Goal: Transaction & Acquisition: Purchase product/service

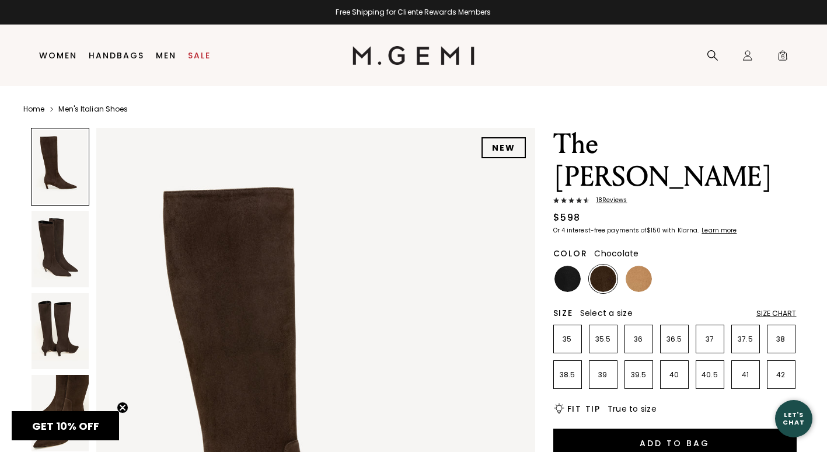
scroll to position [175, 0]
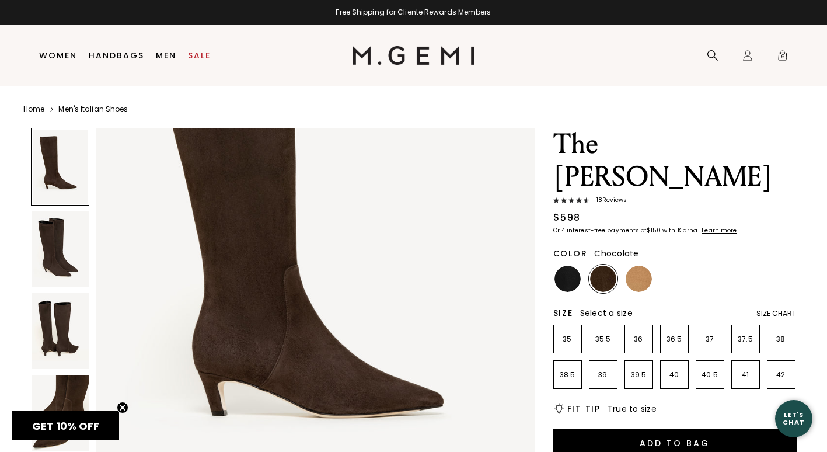
click at [59, 248] on img at bounding box center [60, 249] width 57 height 76
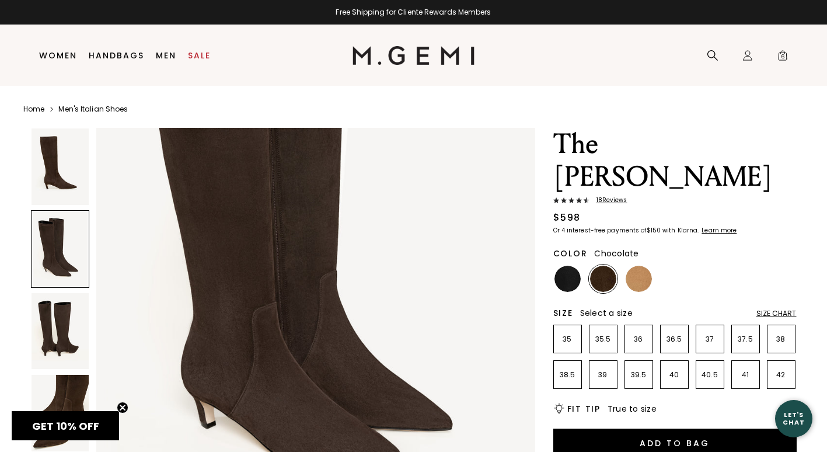
scroll to position [819, 0]
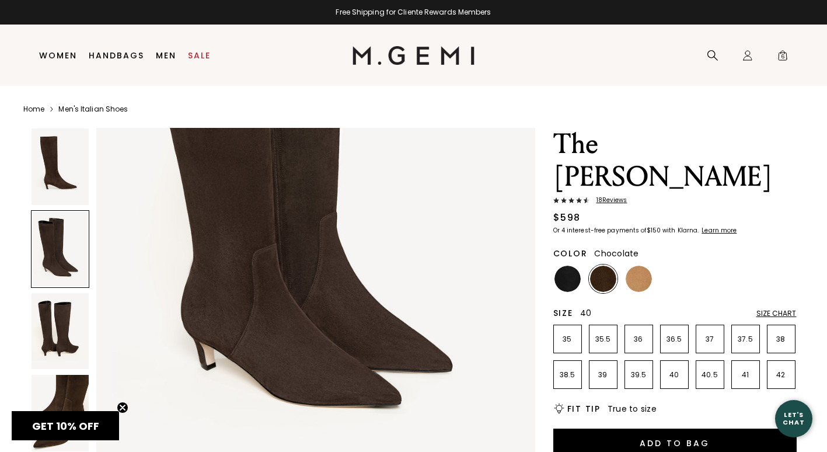
click at [677, 370] on p "40" at bounding box center [674, 374] width 27 height 9
drag, startPoint x: 677, startPoint y: 346, endPoint x: 784, endPoint y: 170, distance: 206.0
click at [784, 197] on div "18 Review s" at bounding box center [674, 201] width 243 height 9
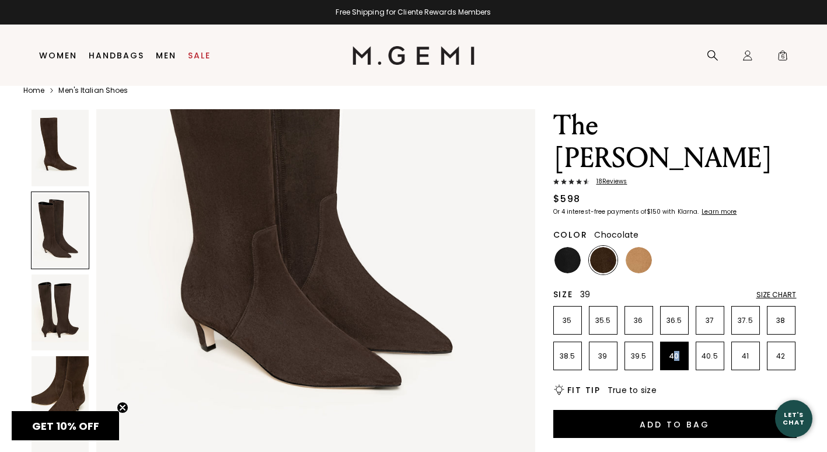
scroll to position [25, 0]
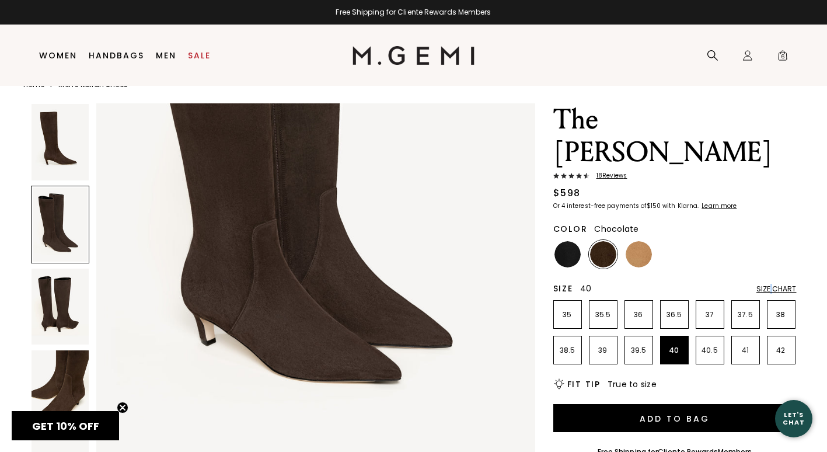
click at [772, 284] on div "Size Chart" at bounding box center [777, 288] width 40 height 9
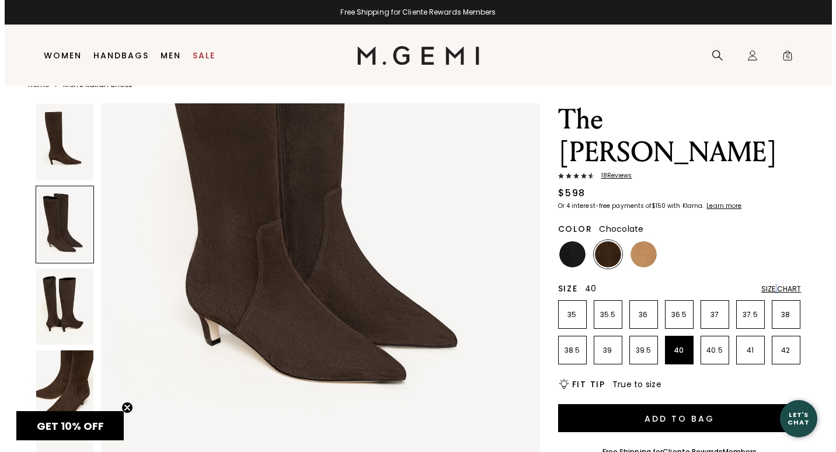
scroll to position [0, 0]
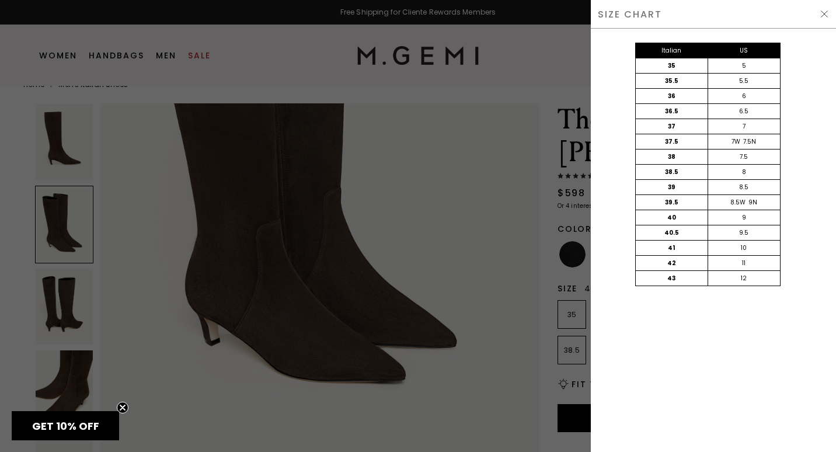
click at [528, 73] on div at bounding box center [418, 226] width 836 height 452
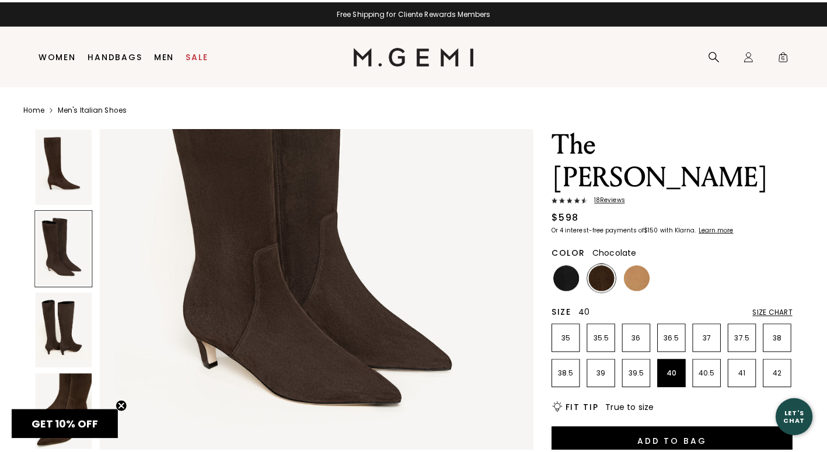
scroll to position [25, 0]
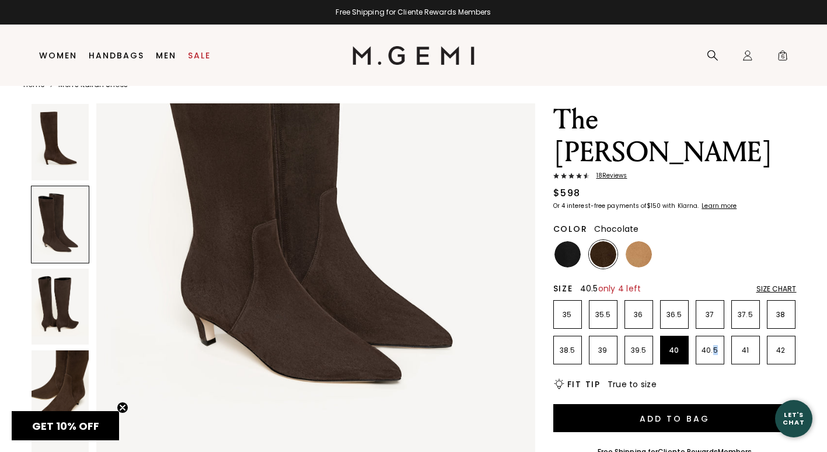
click at [715, 336] on li "40.5" at bounding box center [710, 350] width 29 height 29
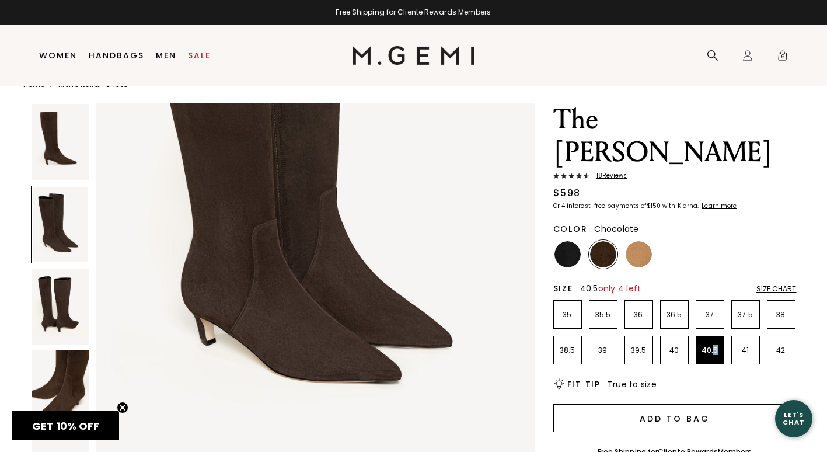
drag, startPoint x: 715, startPoint y: 310, endPoint x: 691, endPoint y: 383, distance: 76.6
click at [691, 404] on button "Add to Bag" at bounding box center [674, 418] width 243 height 28
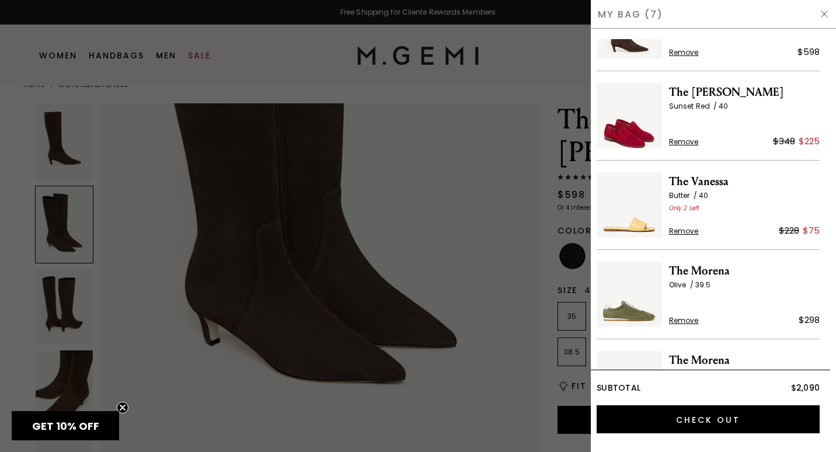
scroll to position [58, 0]
click at [638, 309] on img at bounding box center [629, 292] width 65 height 65
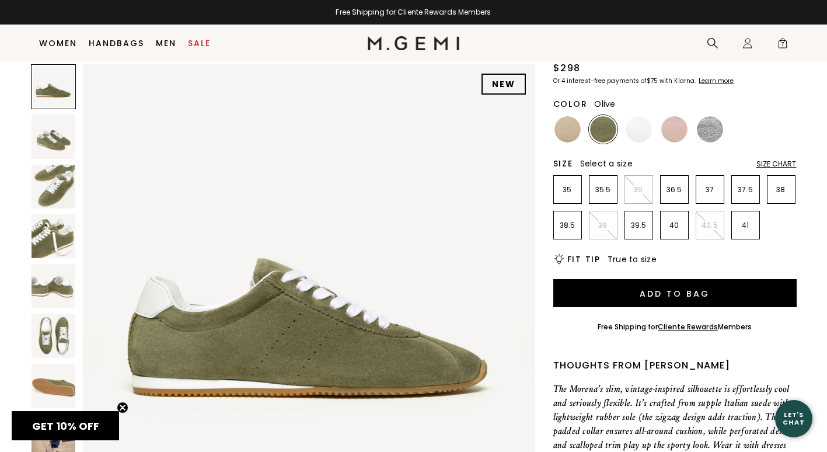
click at [778, 163] on div "Size Chart" at bounding box center [777, 163] width 40 height 9
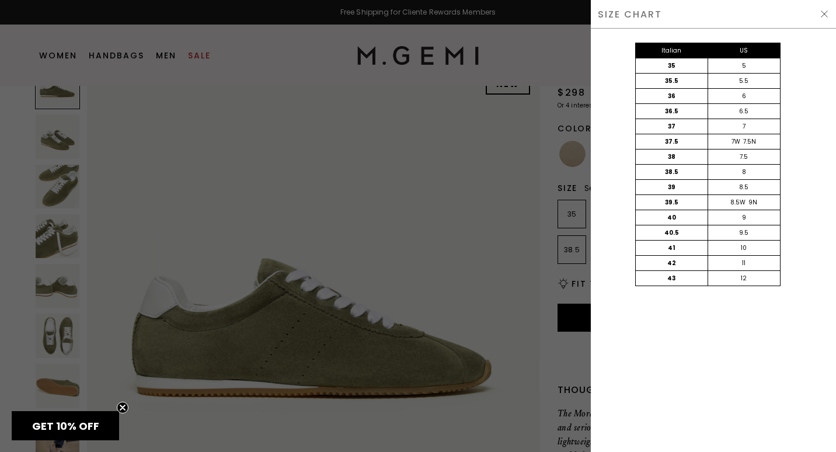
click at [556, 54] on div at bounding box center [418, 226] width 836 height 452
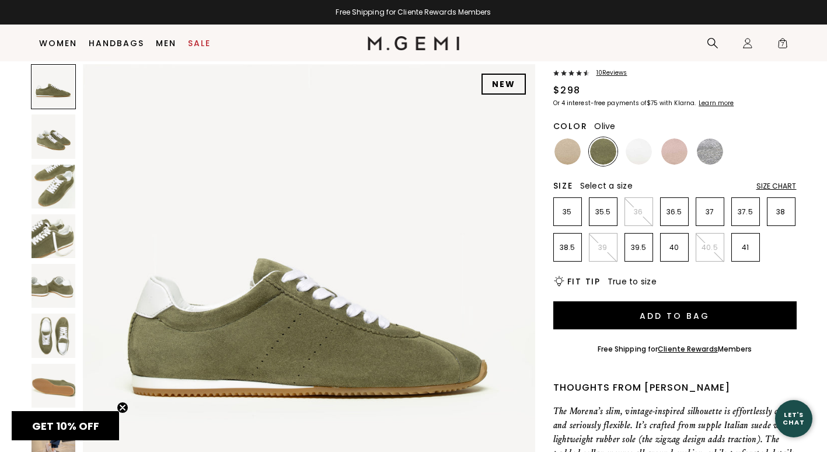
scroll to position [68, 0]
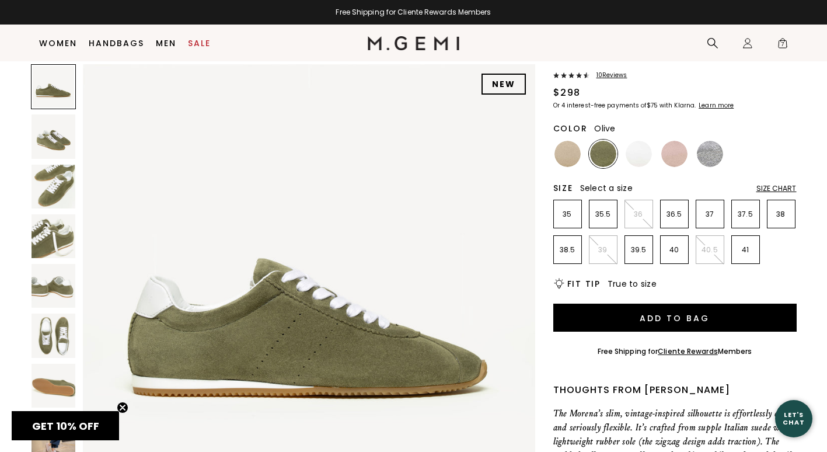
click at [46, 183] on img at bounding box center [54, 187] width 44 height 44
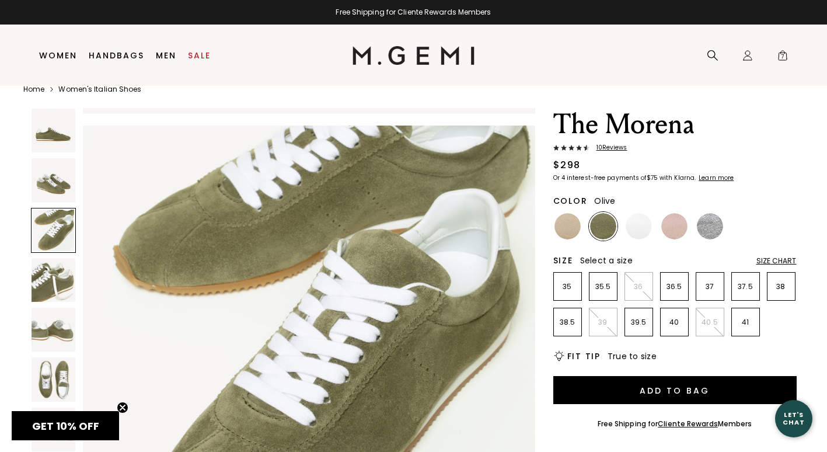
scroll to position [25, 0]
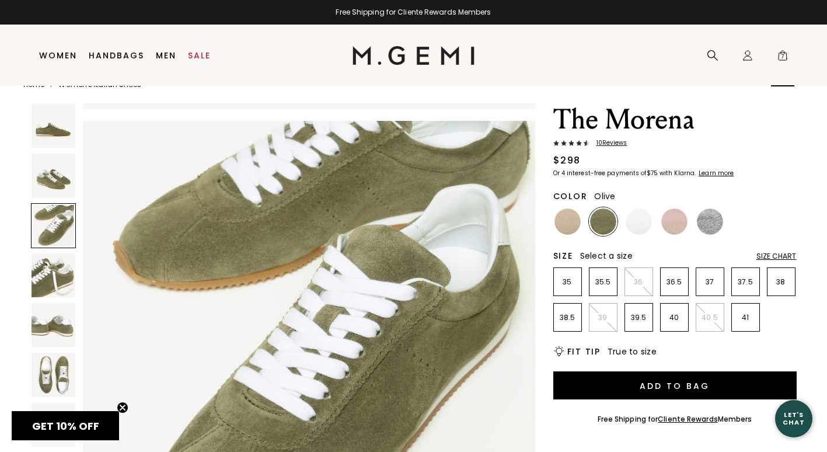
click at [783, 51] on icon "Icons/20x20/bag@2x" at bounding box center [783, 56] width 12 height 12
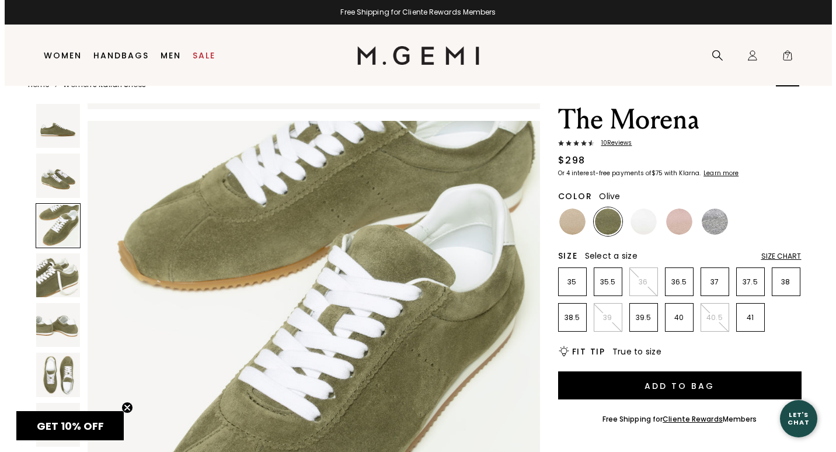
scroll to position [0, 0]
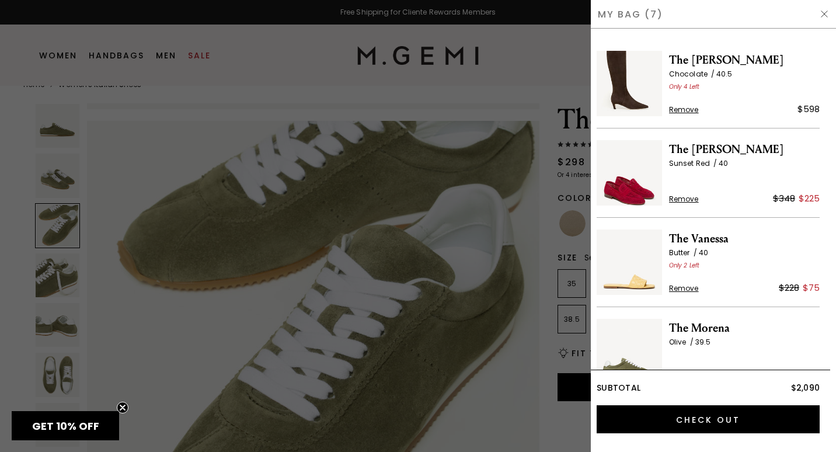
click at [640, 190] on img at bounding box center [629, 172] width 65 height 65
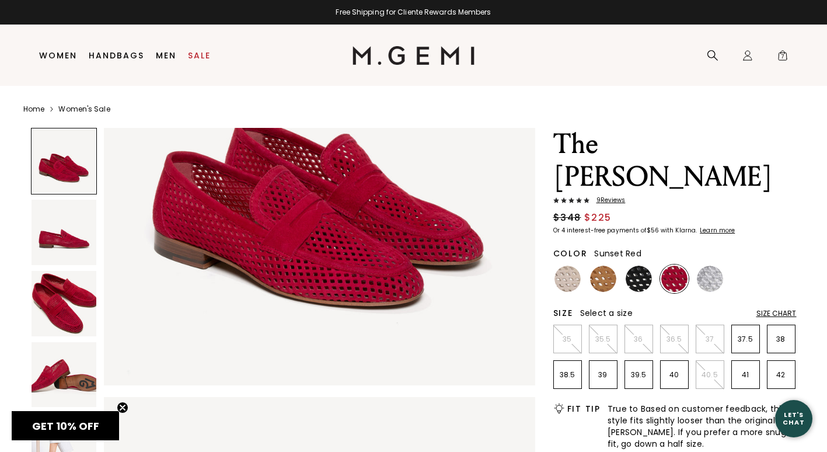
scroll to position [175, 0]
